Goal: Task Accomplishment & Management: Manage account settings

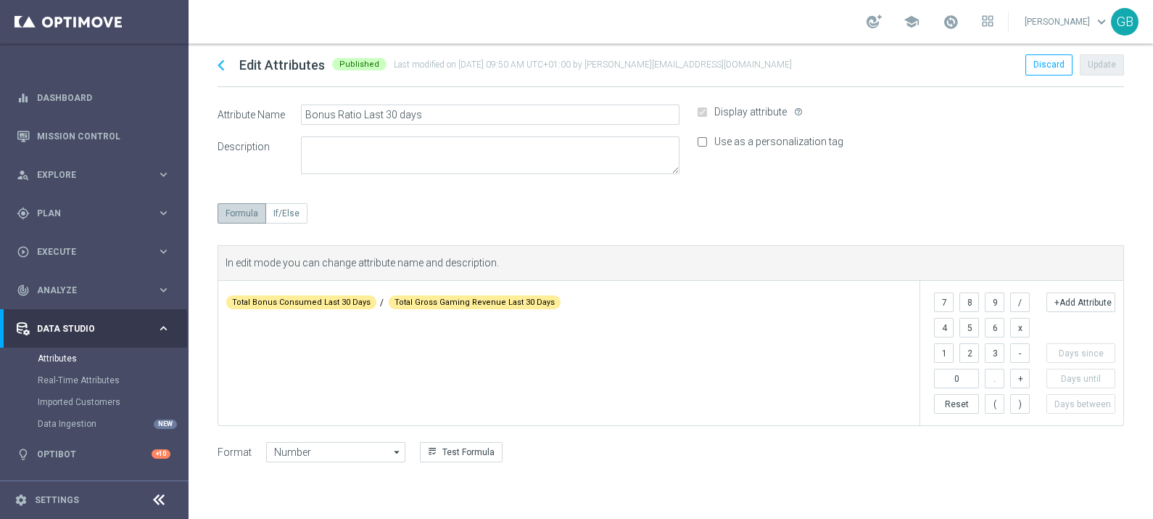
click at [217, 65] on icon "chevron_left" at bounding box center [221, 65] width 22 height 22
